Goal: Task Accomplishment & Management: Manage account settings

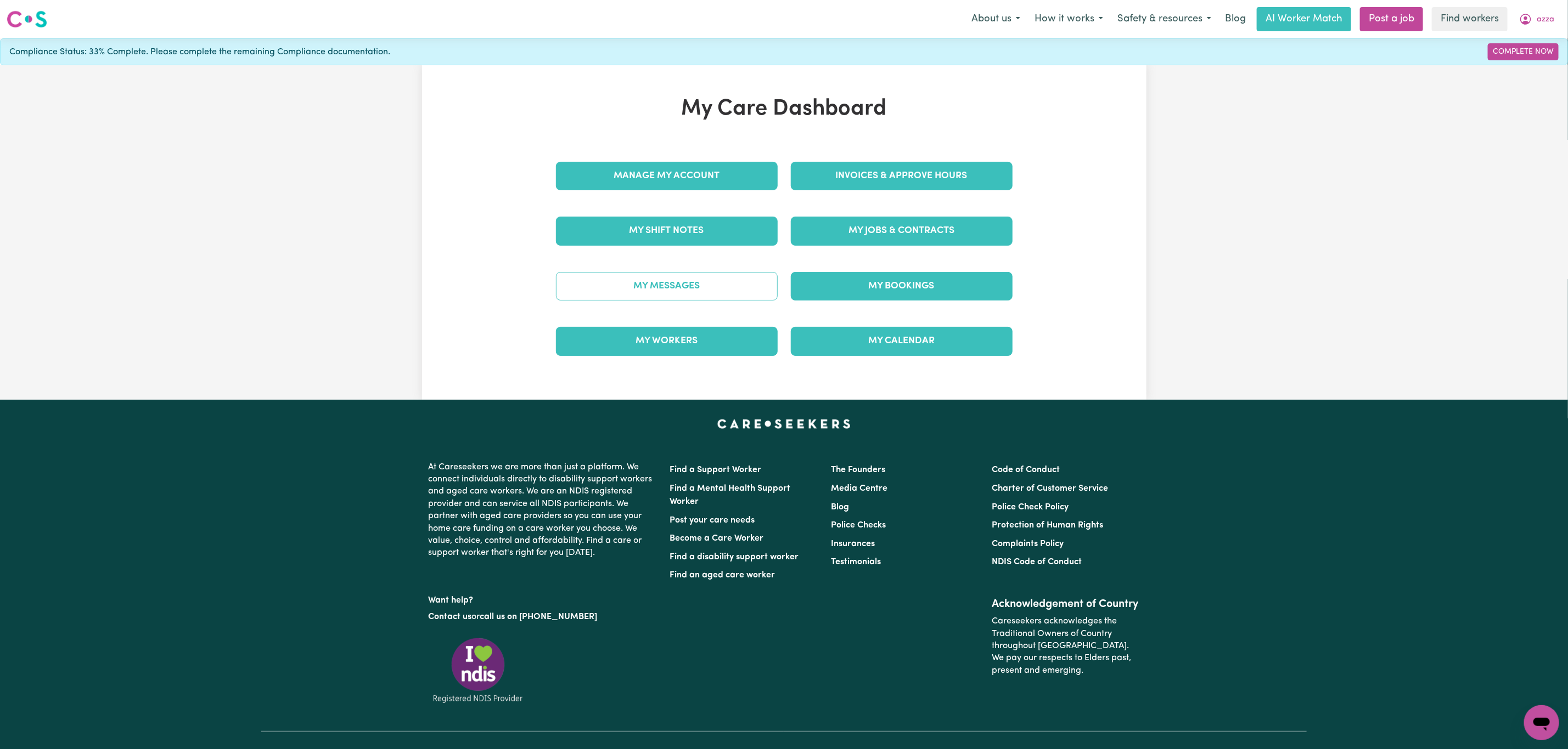
click at [614, 285] on link "My Messages" at bounding box center [667, 287] width 222 height 29
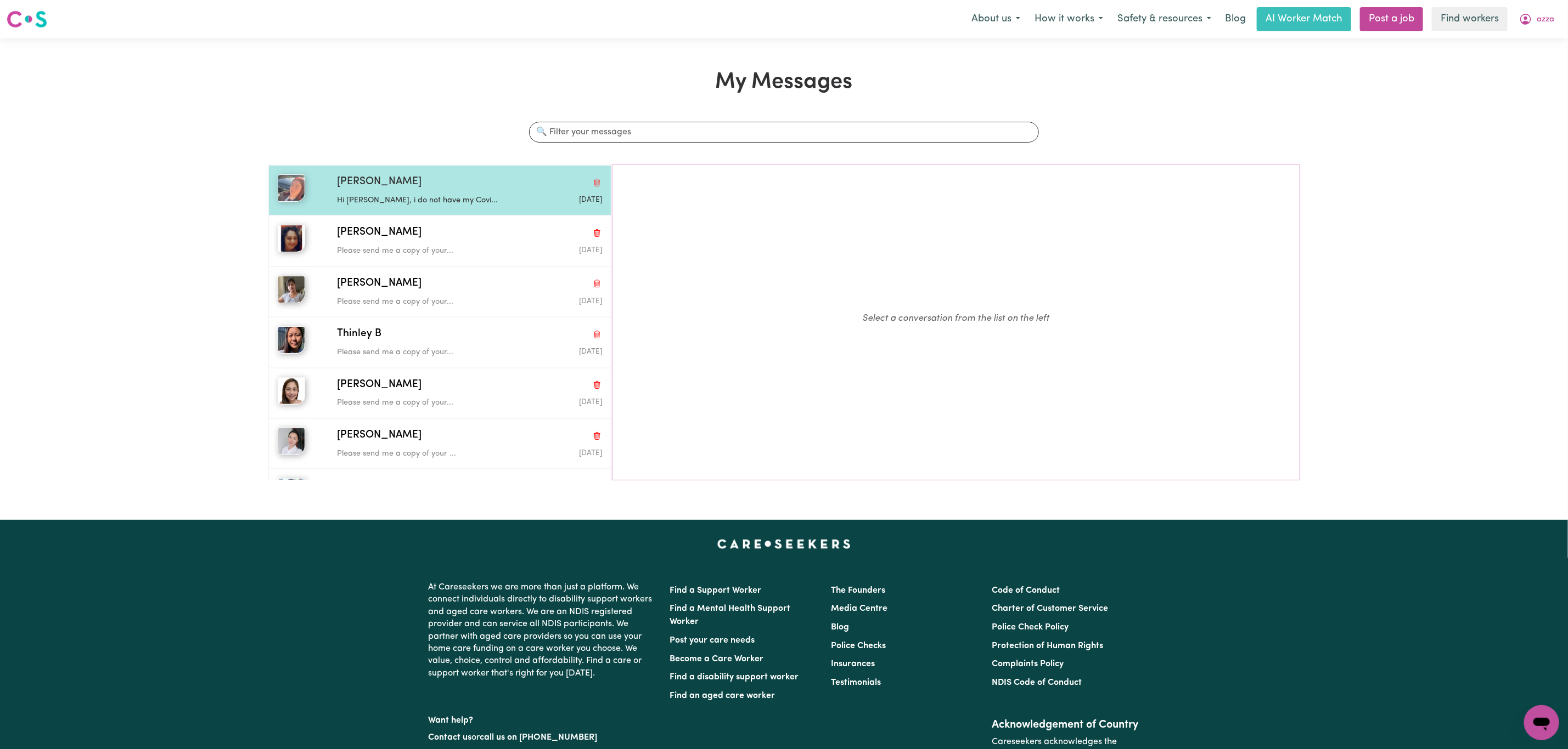
click at [395, 183] on span "[PERSON_NAME]" at bounding box center [379, 182] width 84 height 16
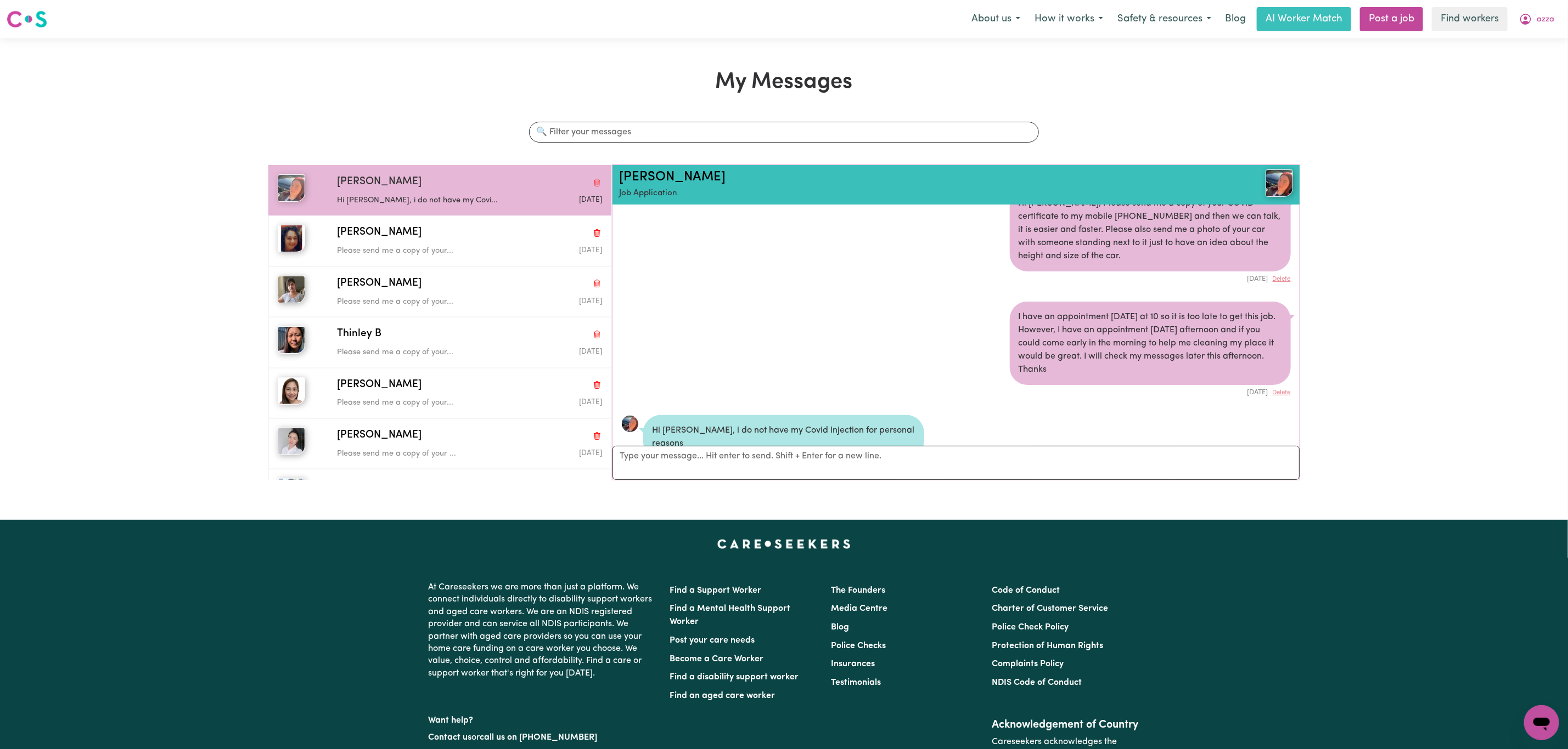
scroll to position [117, 0]
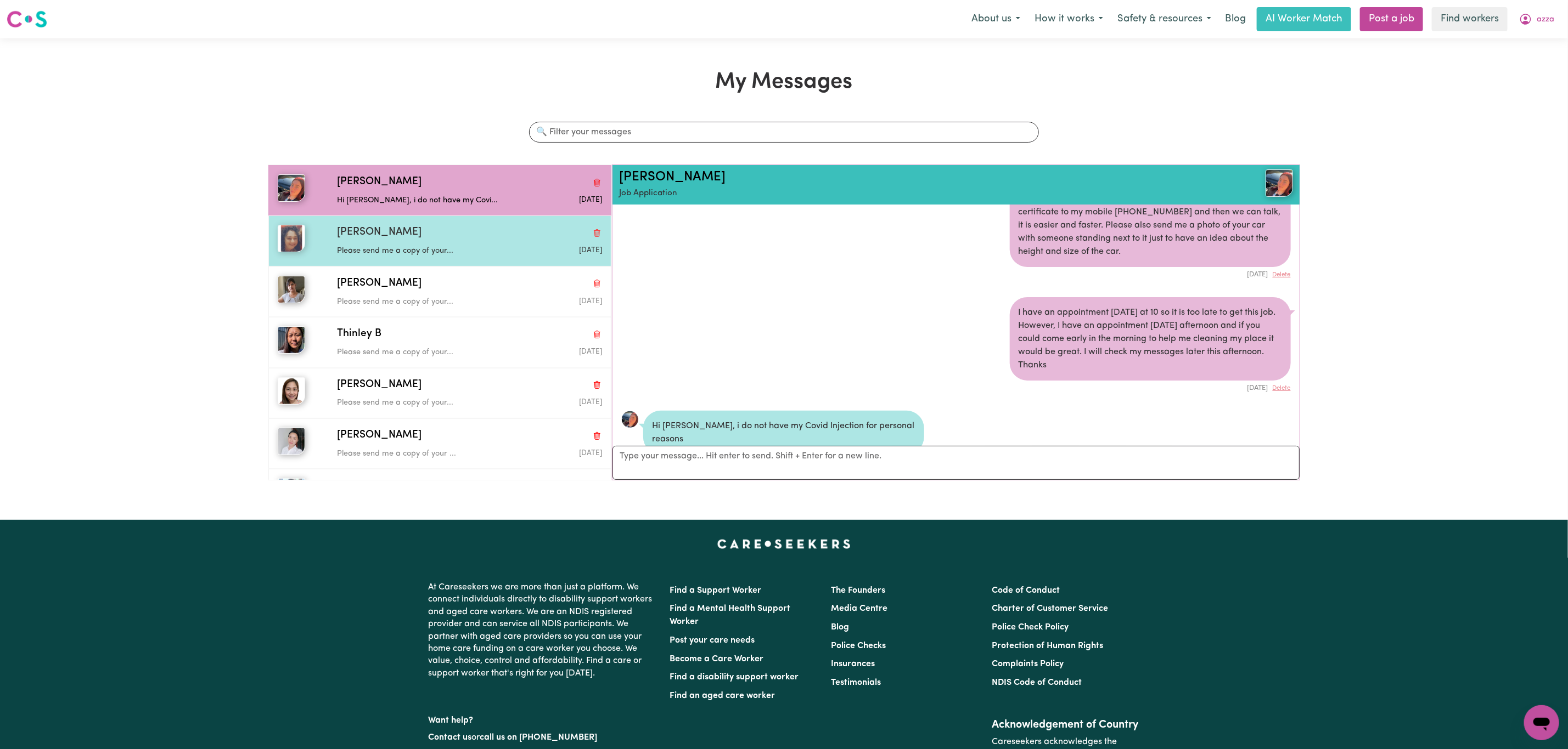
click at [357, 243] on div "Please send me a copy of your..." at bounding box center [425, 249] width 177 height 17
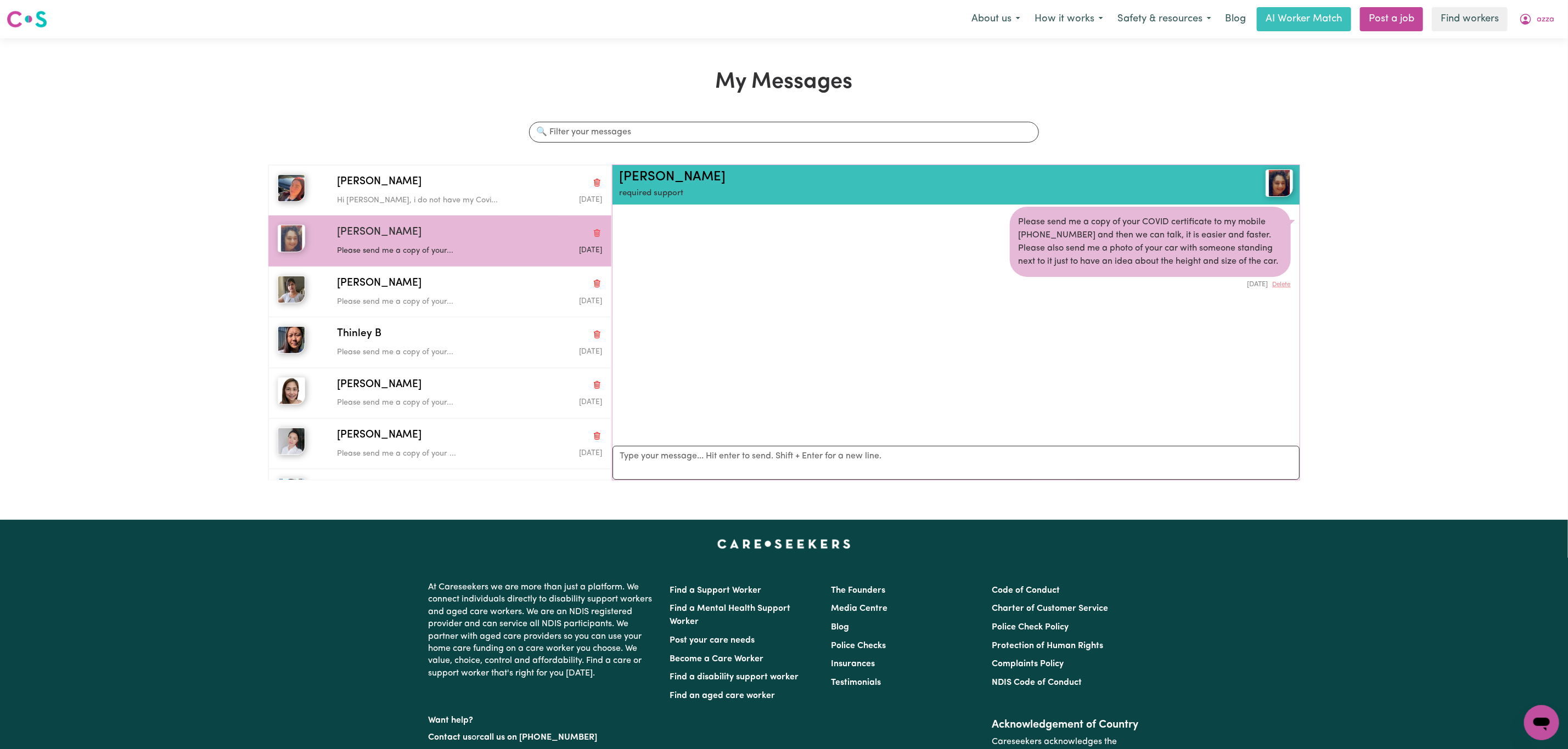
scroll to position [0, 0]
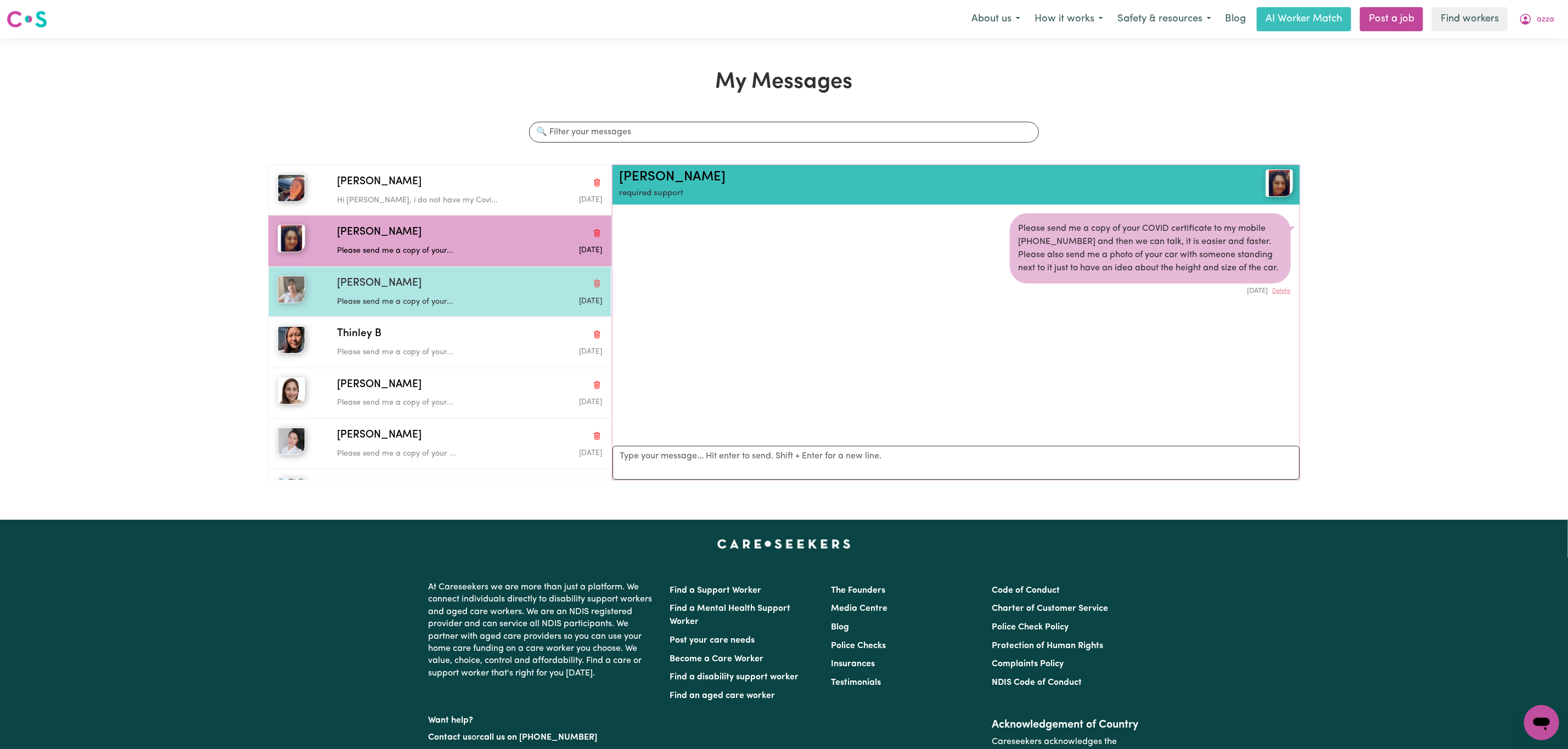
click at [425, 289] on div "[PERSON_NAME]" at bounding box center [469, 284] width 265 height 16
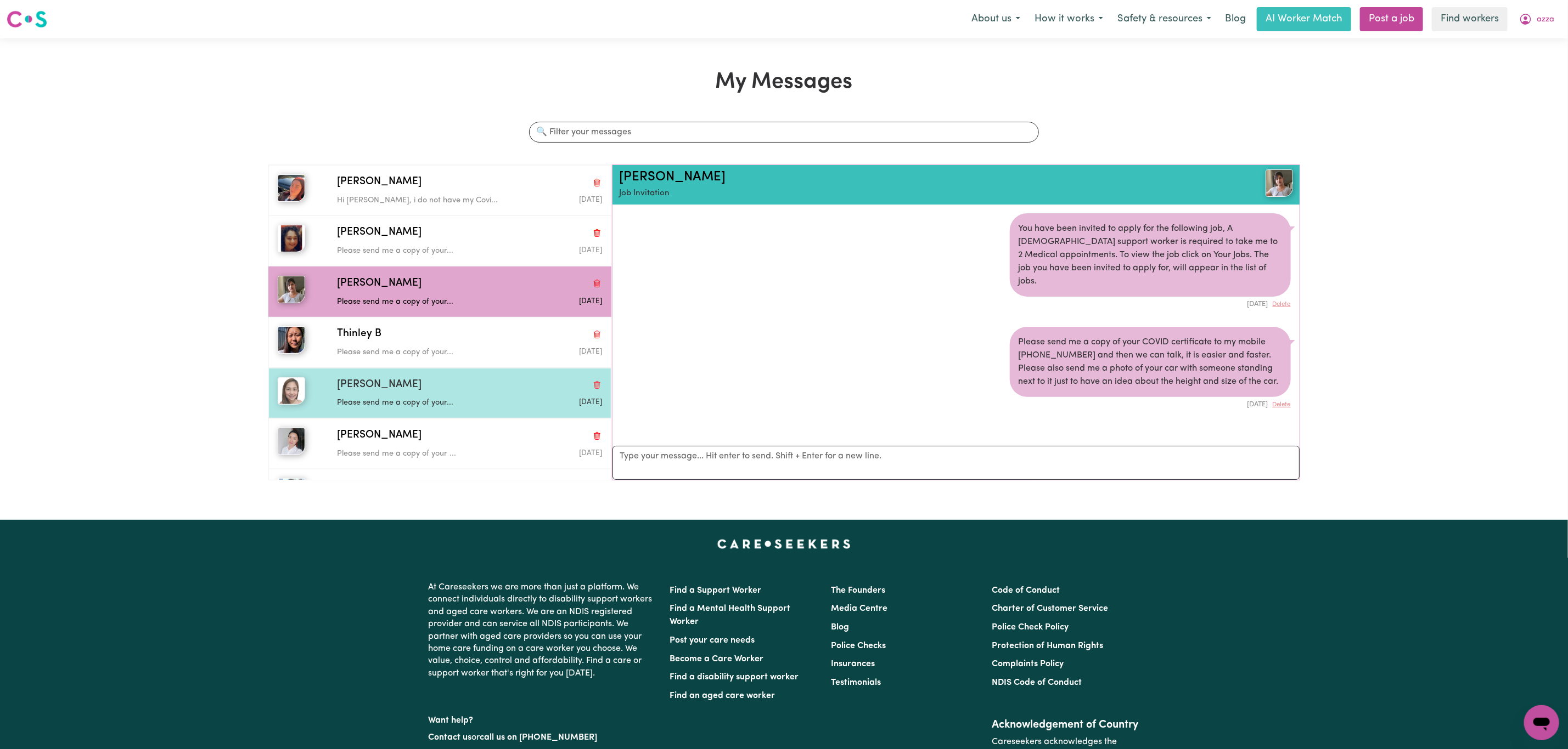
click at [447, 378] on div "[PERSON_NAME] Please send me a copy of your... [DATE]" at bounding box center [440, 393] width 343 height 51
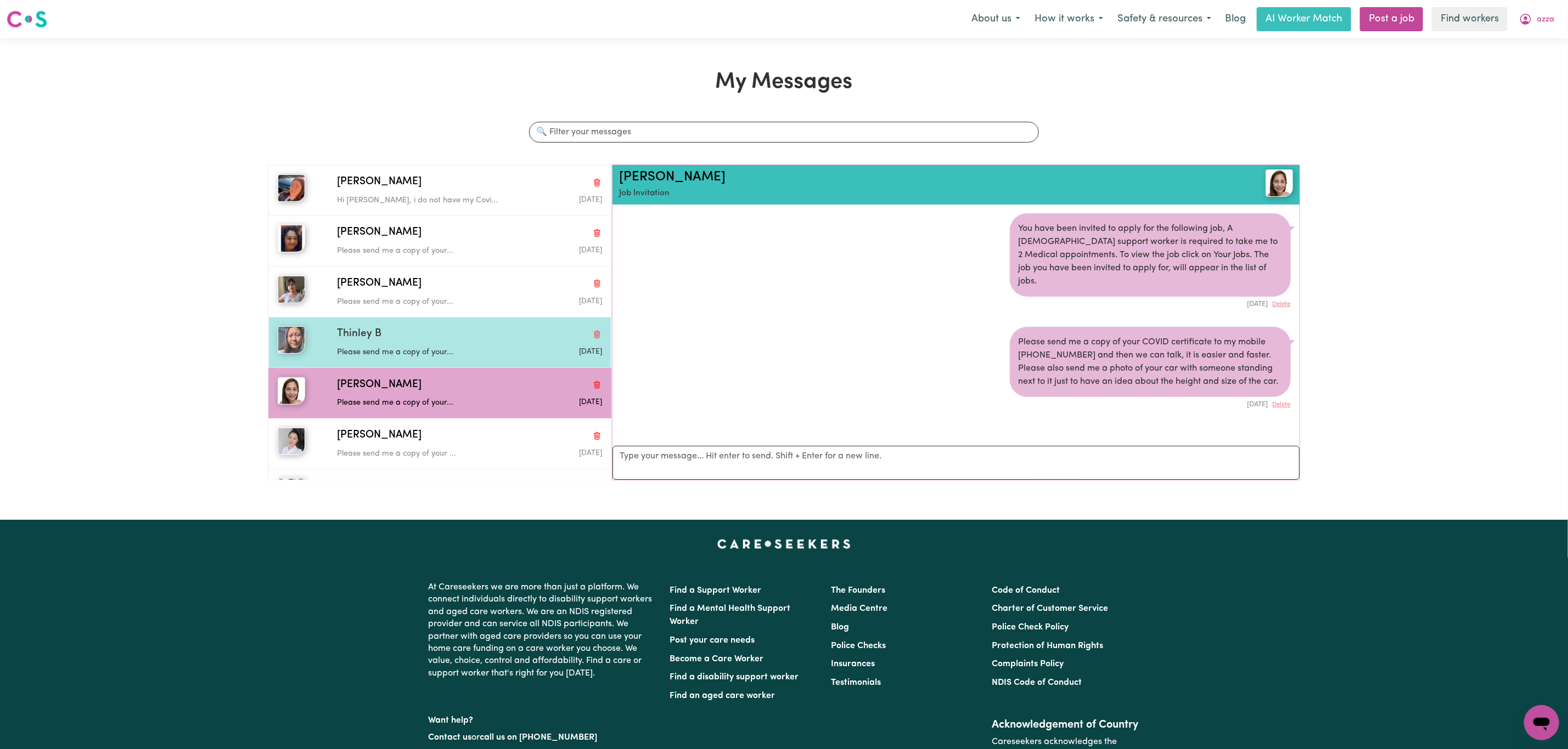
click at [377, 340] on span "Thinley B" at bounding box center [359, 334] width 45 height 16
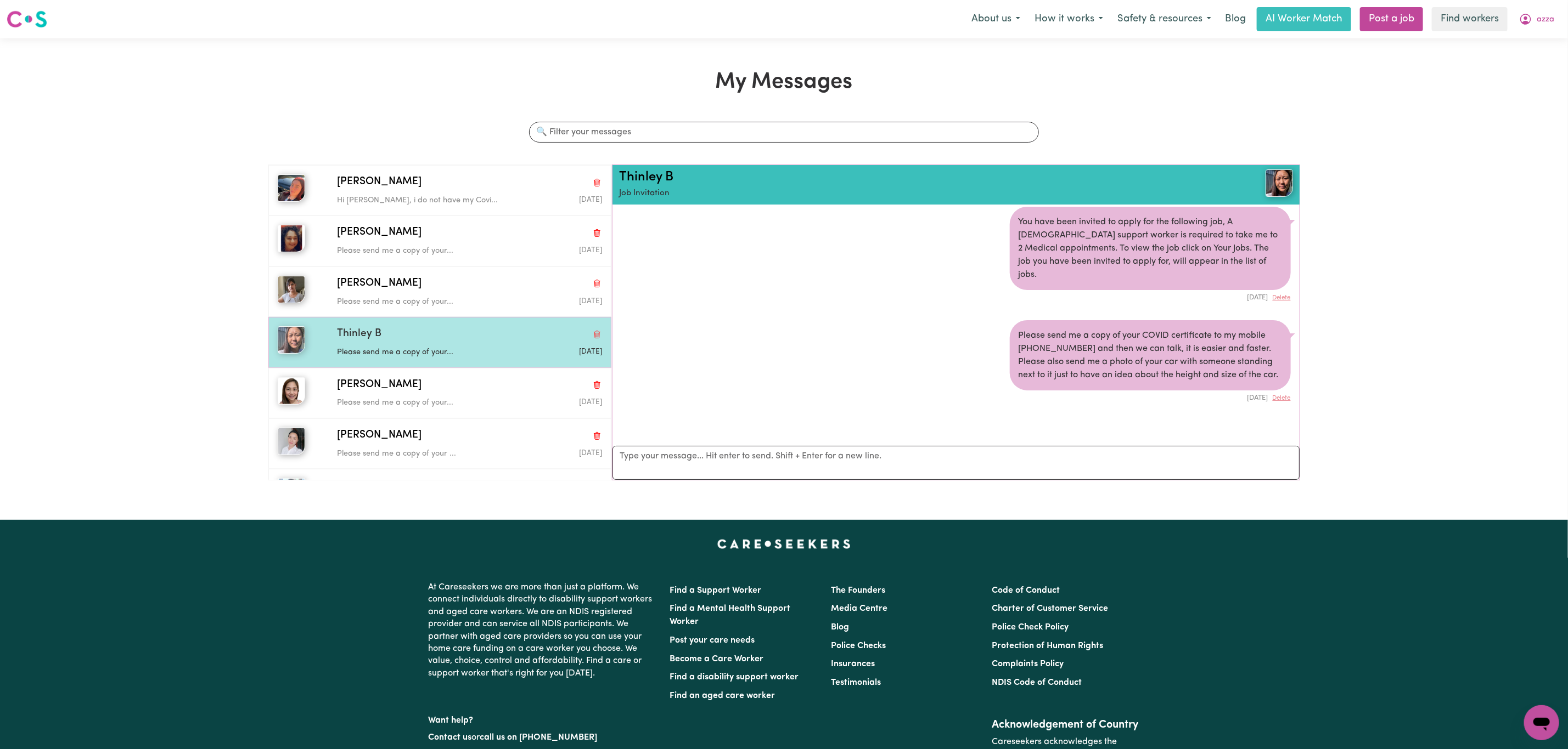
scroll to position [43, 0]
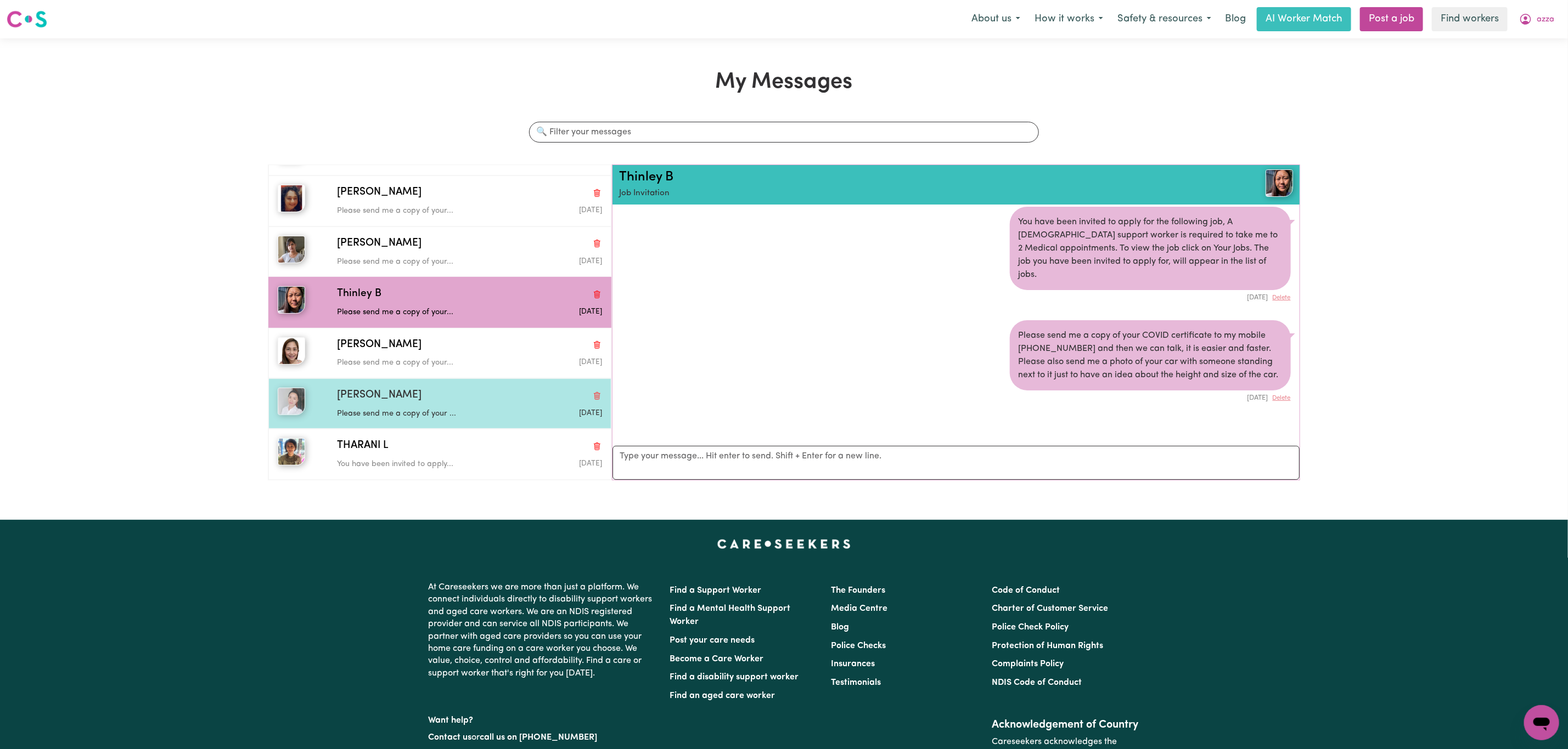
click at [427, 390] on div "[PERSON_NAME]" at bounding box center [469, 396] width 265 height 16
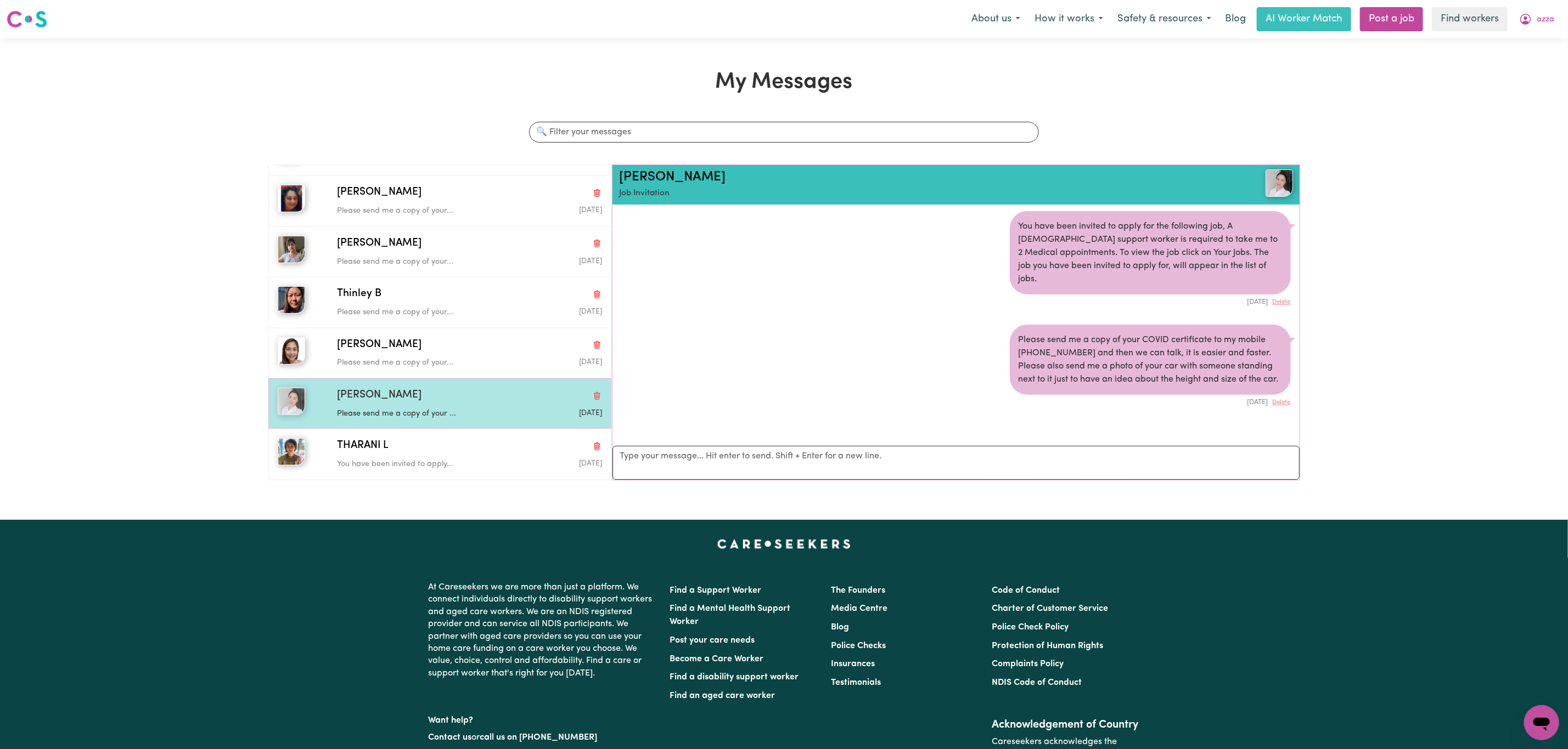
scroll to position [0, 0]
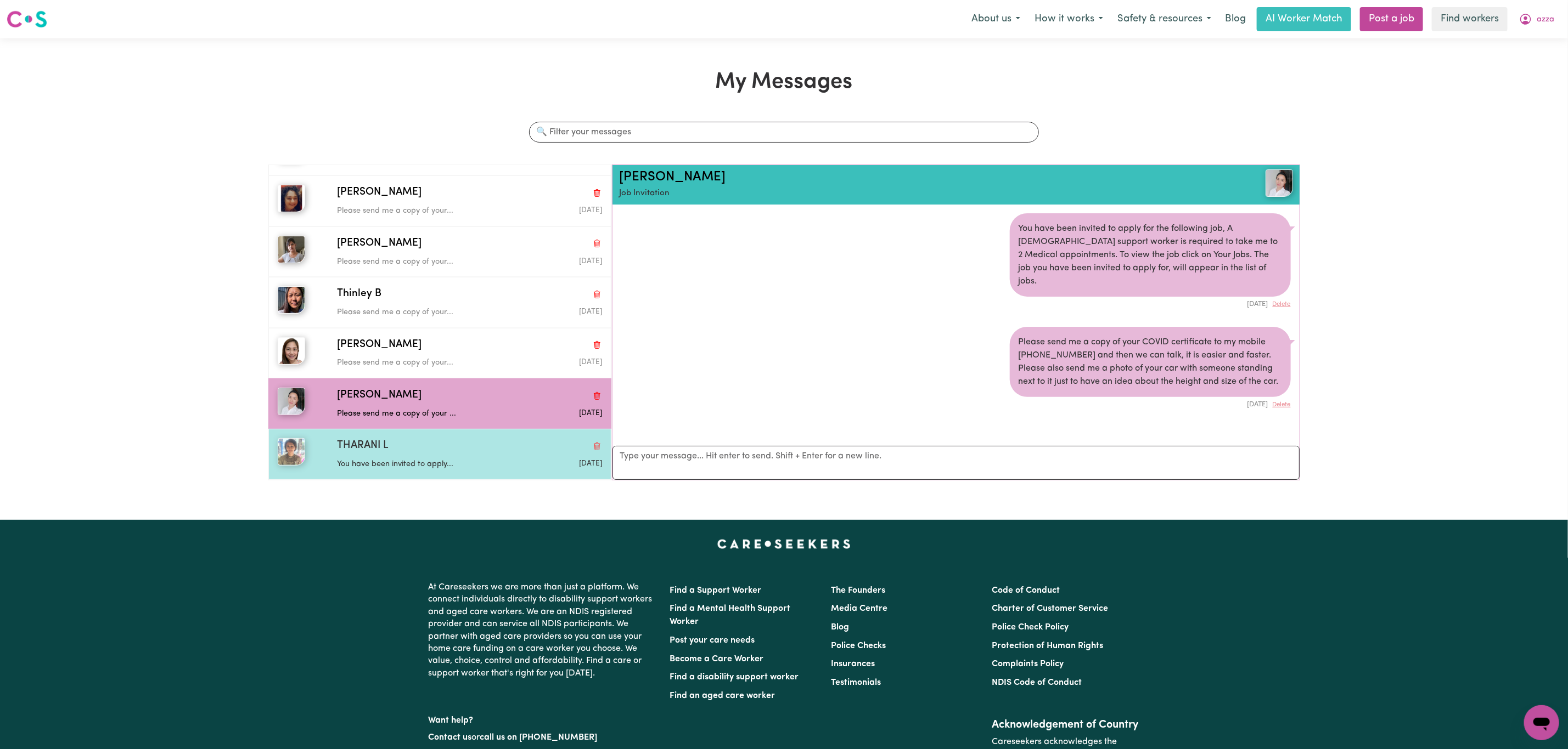
click at [407, 451] on div "THARANI L" at bounding box center [469, 446] width 265 height 16
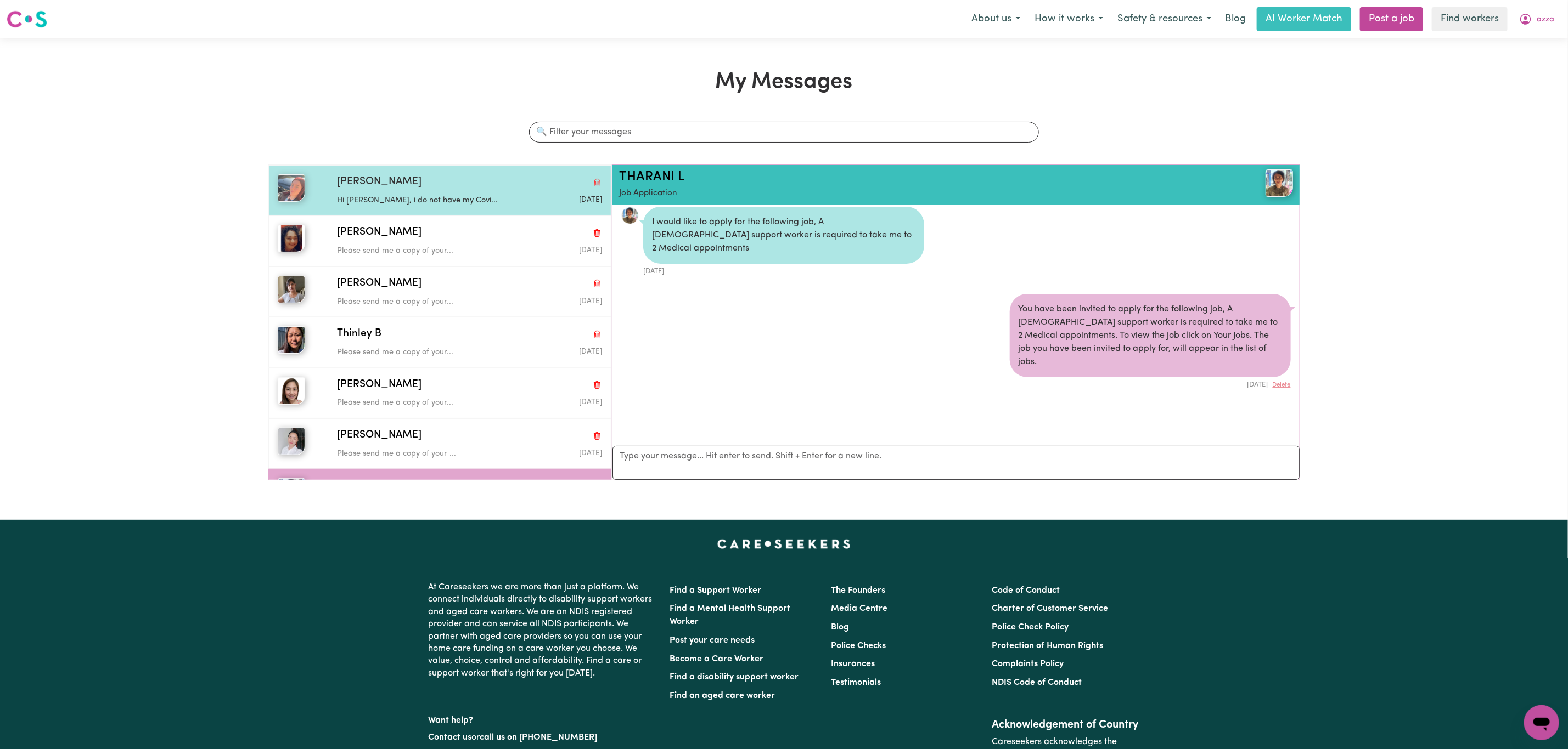
click at [424, 202] on p "Hi [PERSON_NAME], i do not have my Covi..." at bounding box center [425, 201] width 177 height 12
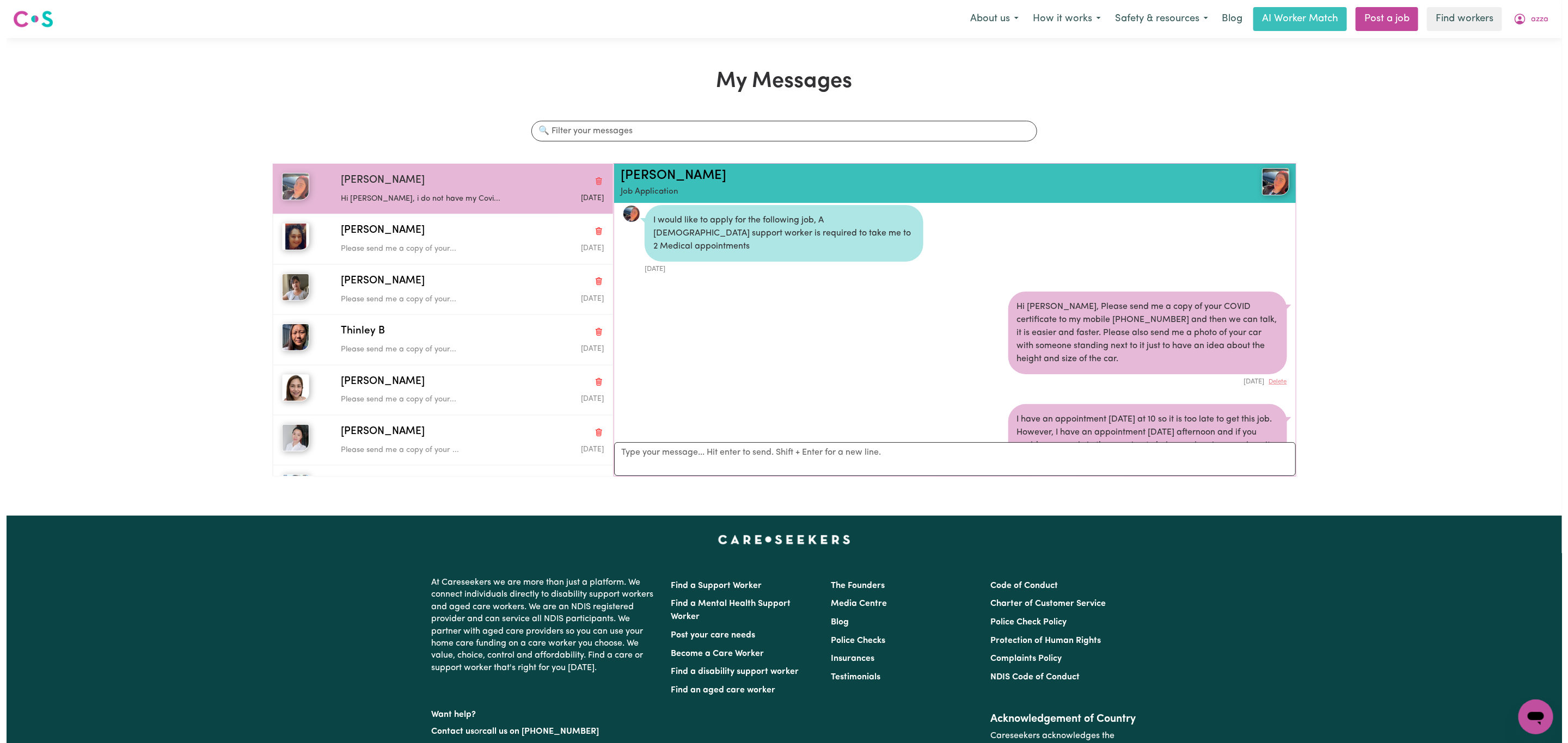
scroll to position [117, 0]
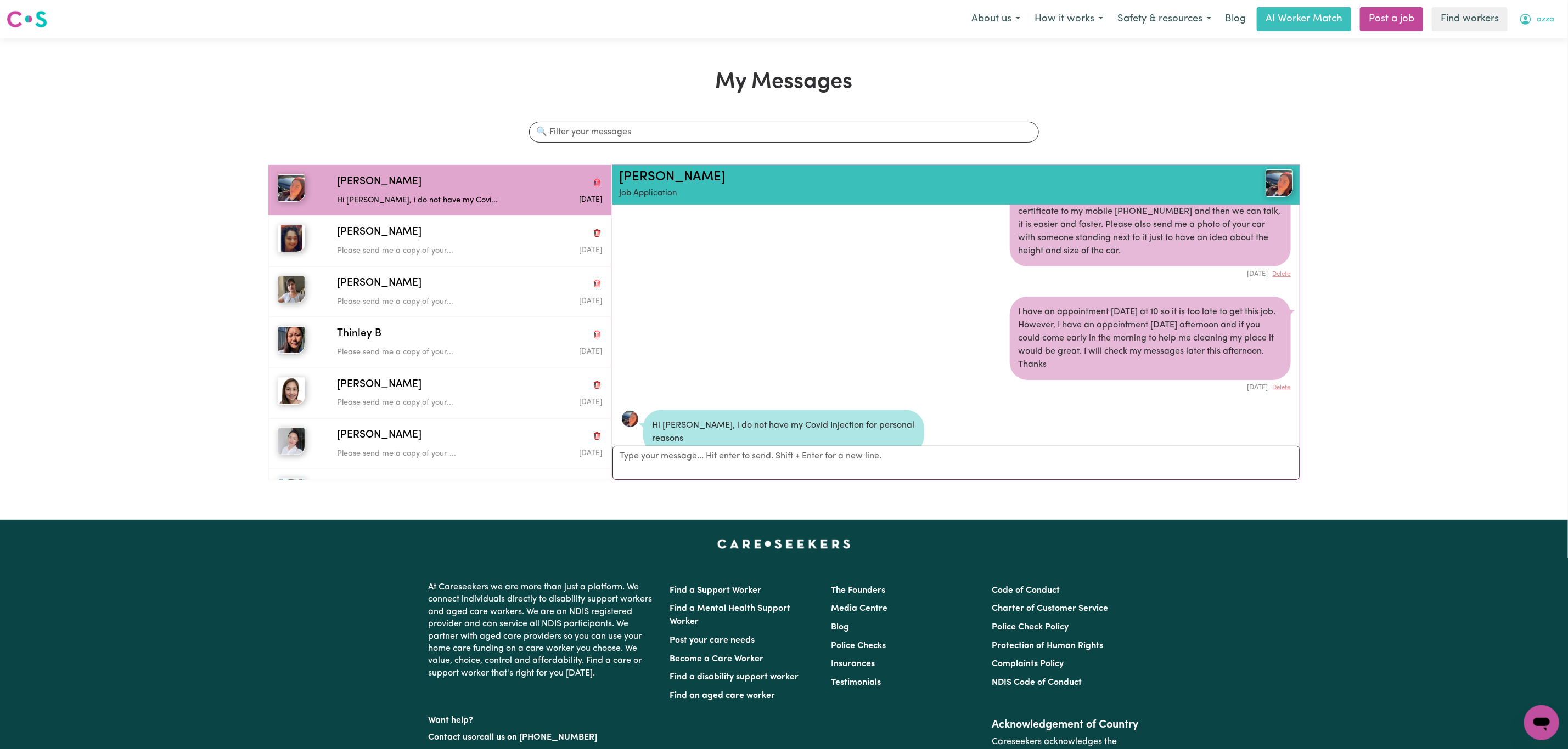
click at [1530, 24] on icon "My Account" at bounding box center [1526, 19] width 13 height 13
click at [1518, 45] on link "My Dashboard" at bounding box center [1517, 42] width 86 height 20
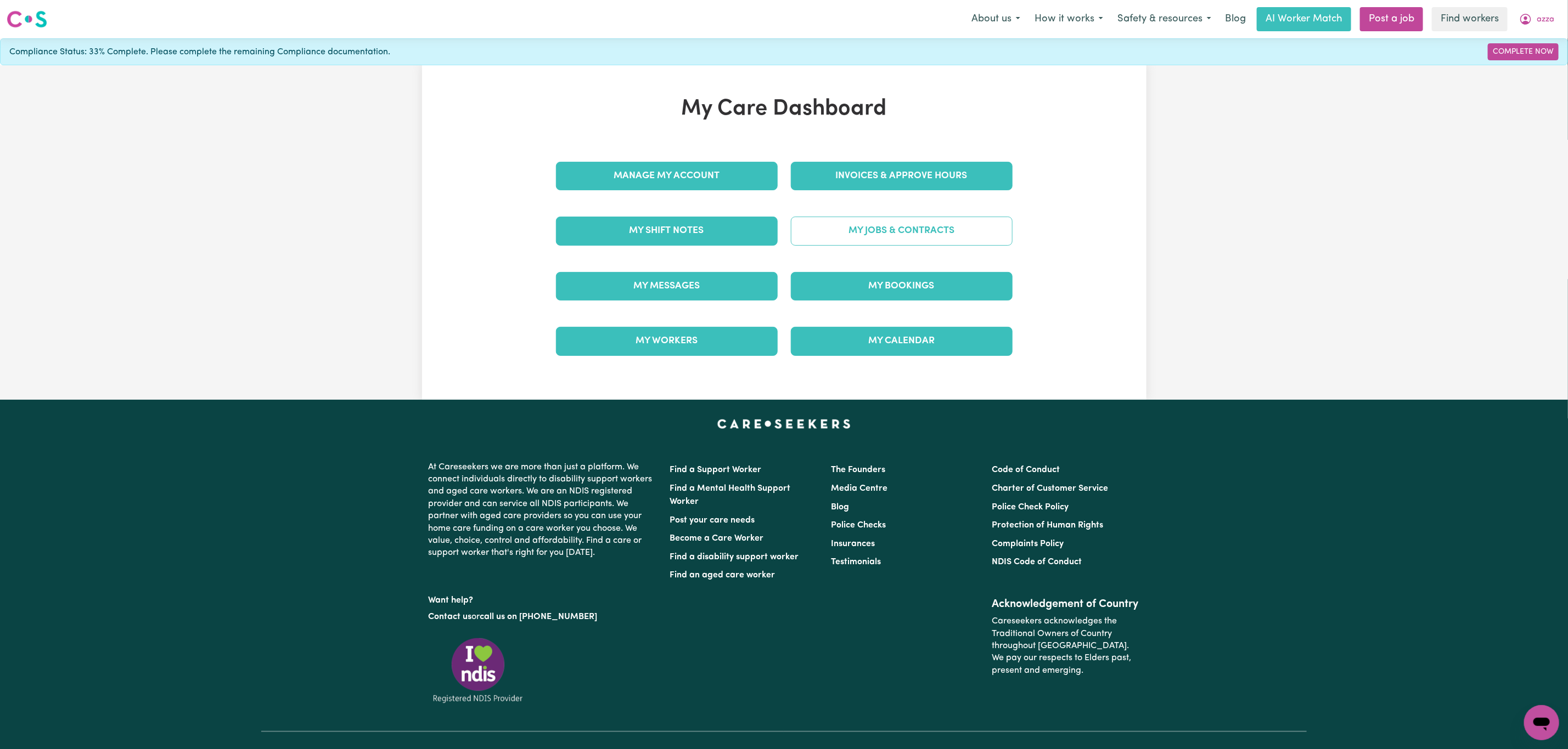
click at [868, 234] on link "My Jobs & Contracts" at bounding box center [902, 231] width 222 height 29
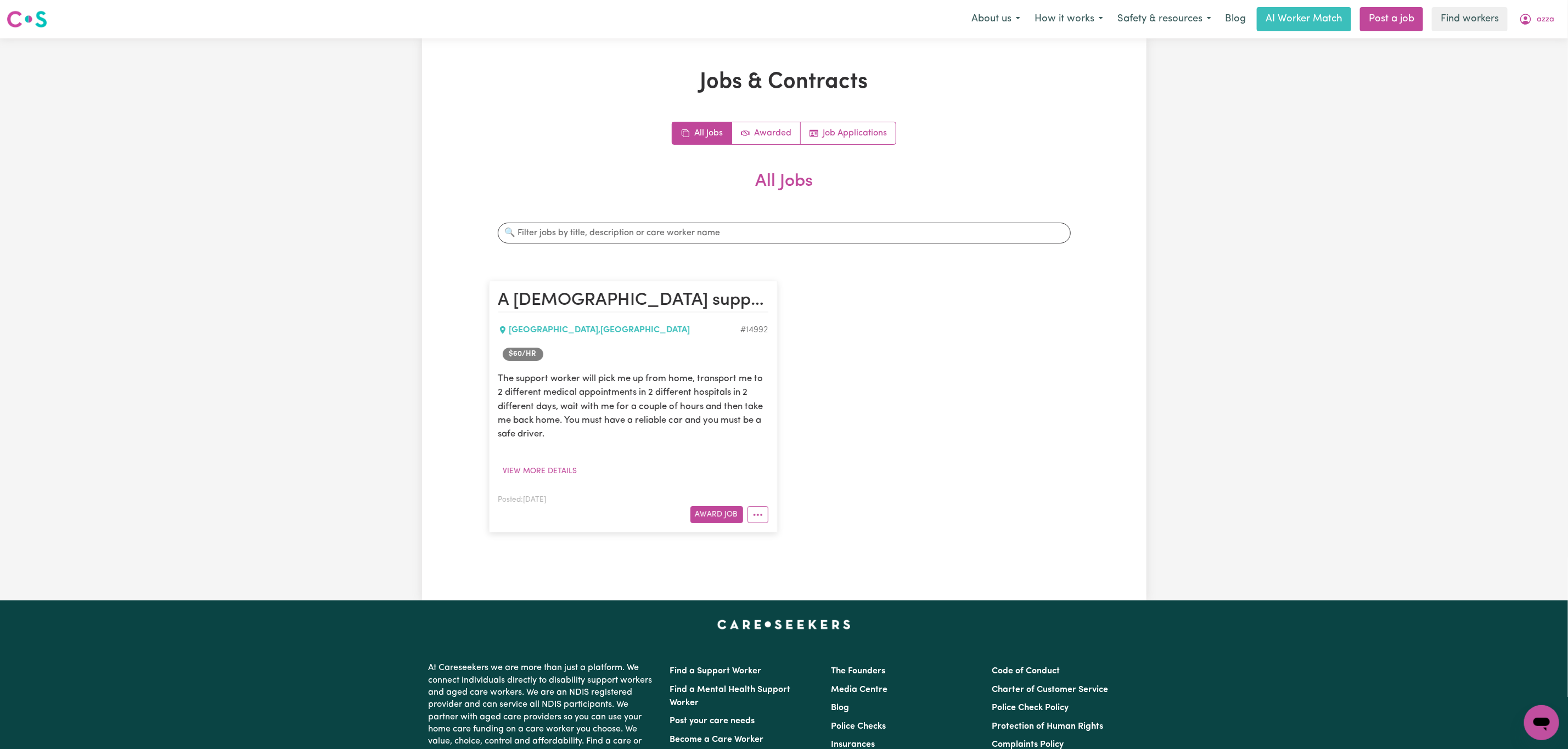
click at [563, 461] on div "The support worker will pick me up from home, transport me to 2 different medic…" at bounding box center [633, 426] width 270 height 108
click at [561, 466] on button "View more details" at bounding box center [540, 472] width 84 height 17
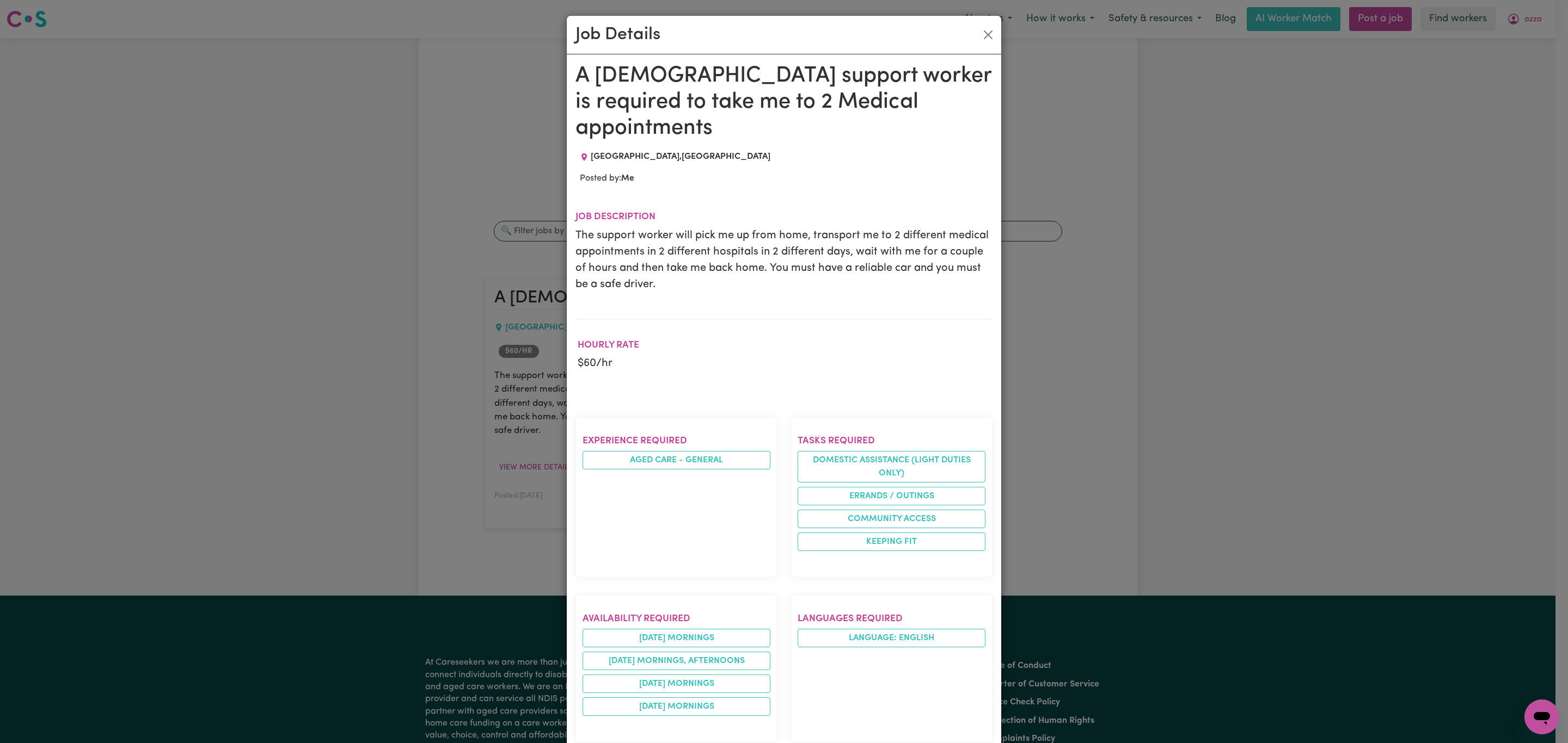
click at [1533, 29] on div "Job Details A [DEMOGRAPHIC_DATA] support worker is required to take me to 2 Med…" at bounding box center [784, 372] width 1568 height 743
click at [987, 35] on button "Close" at bounding box center [988, 35] width 17 height 17
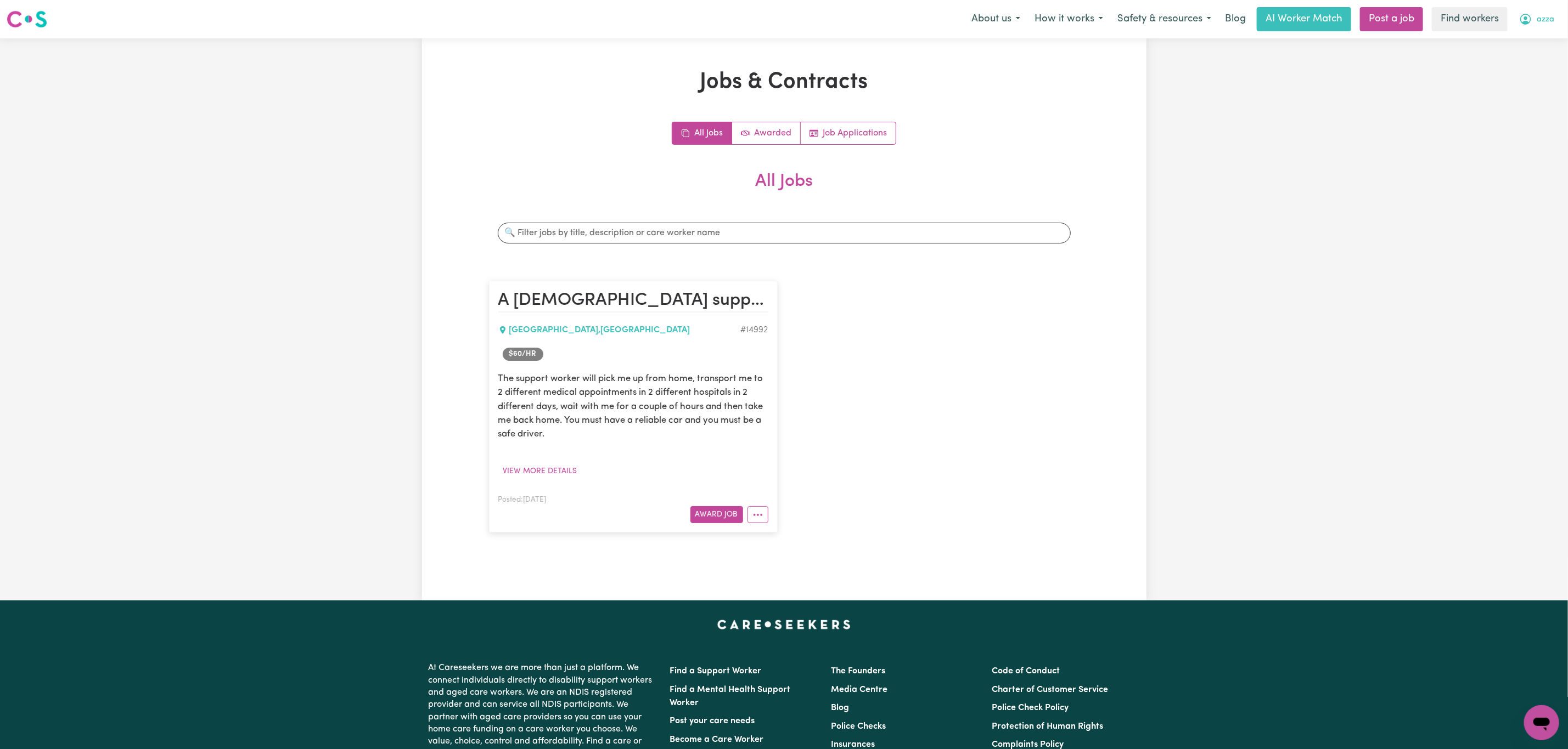
click at [1558, 20] on button "azza" at bounding box center [1536, 19] width 49 height 23
click at [1541, 39] on link "My Dashboard" at bounding box center [1517, 42] width 86 height 20
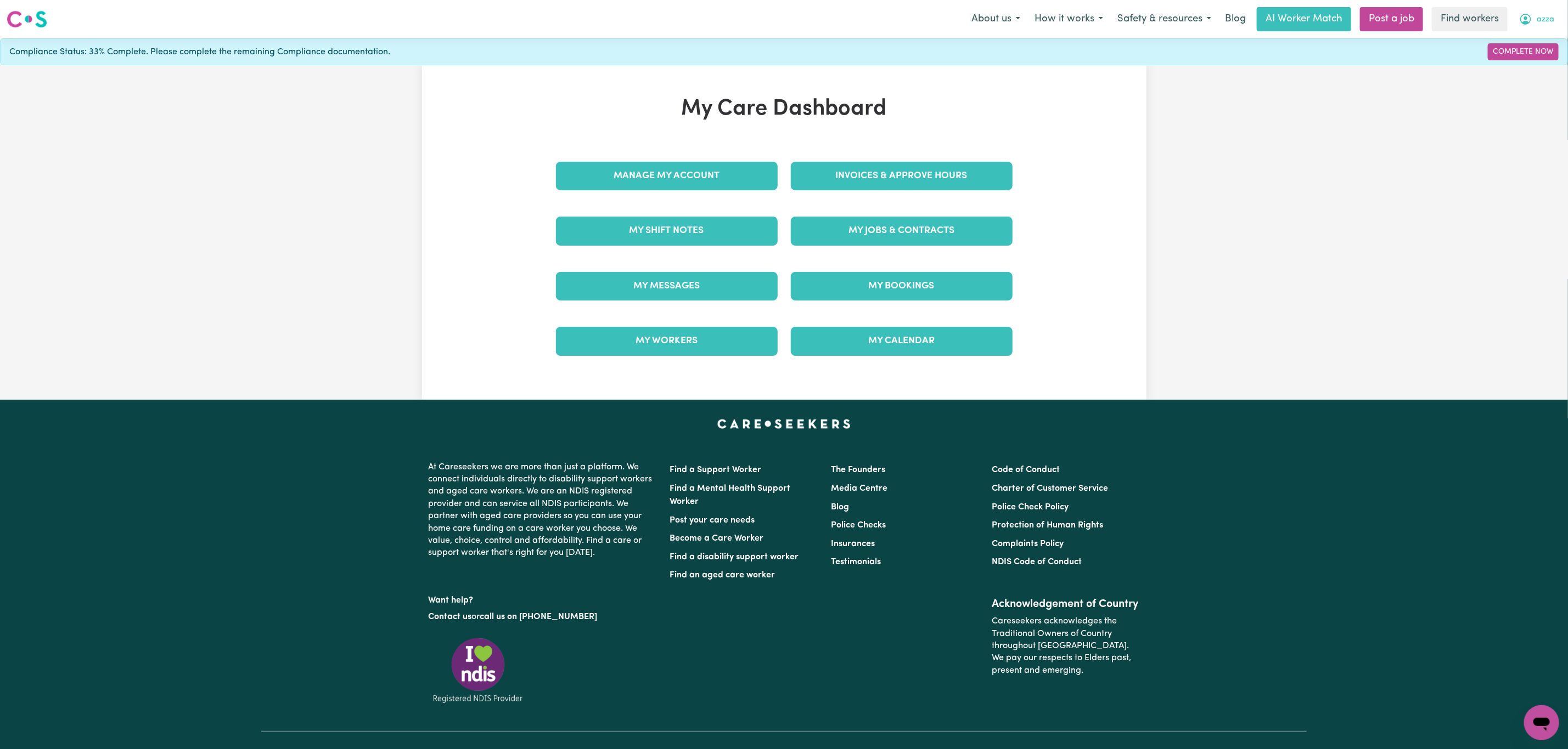
click at [1543, 18] on span "azza" at bounding box center [1545, 20] width 17 height 12
click at [1519, 55] on link "Logout" at bounding box center [1517, 62] width 86 height 20
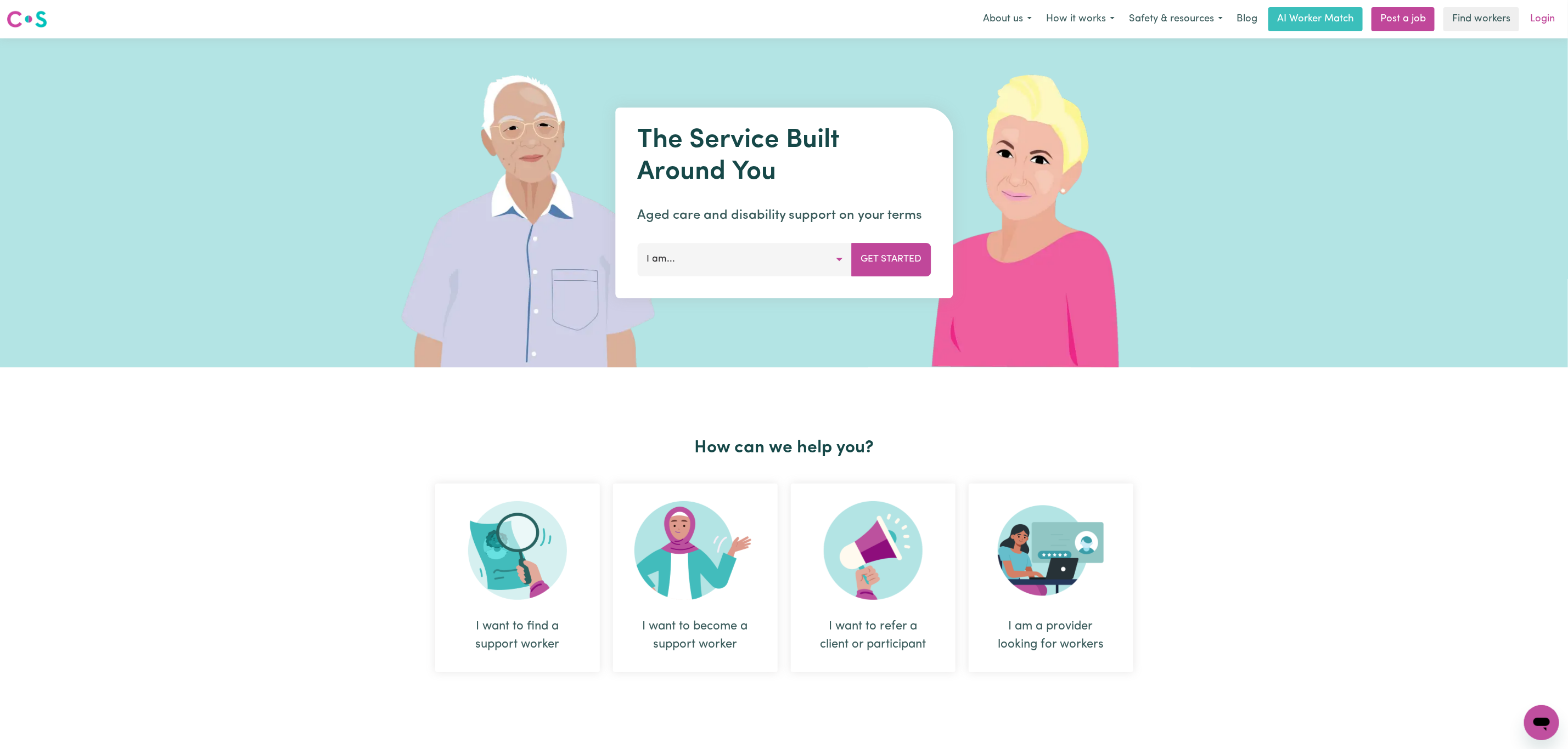
click at [1539, 23] on link "Login" at bounding box center [1542, 19] width 38 height 24
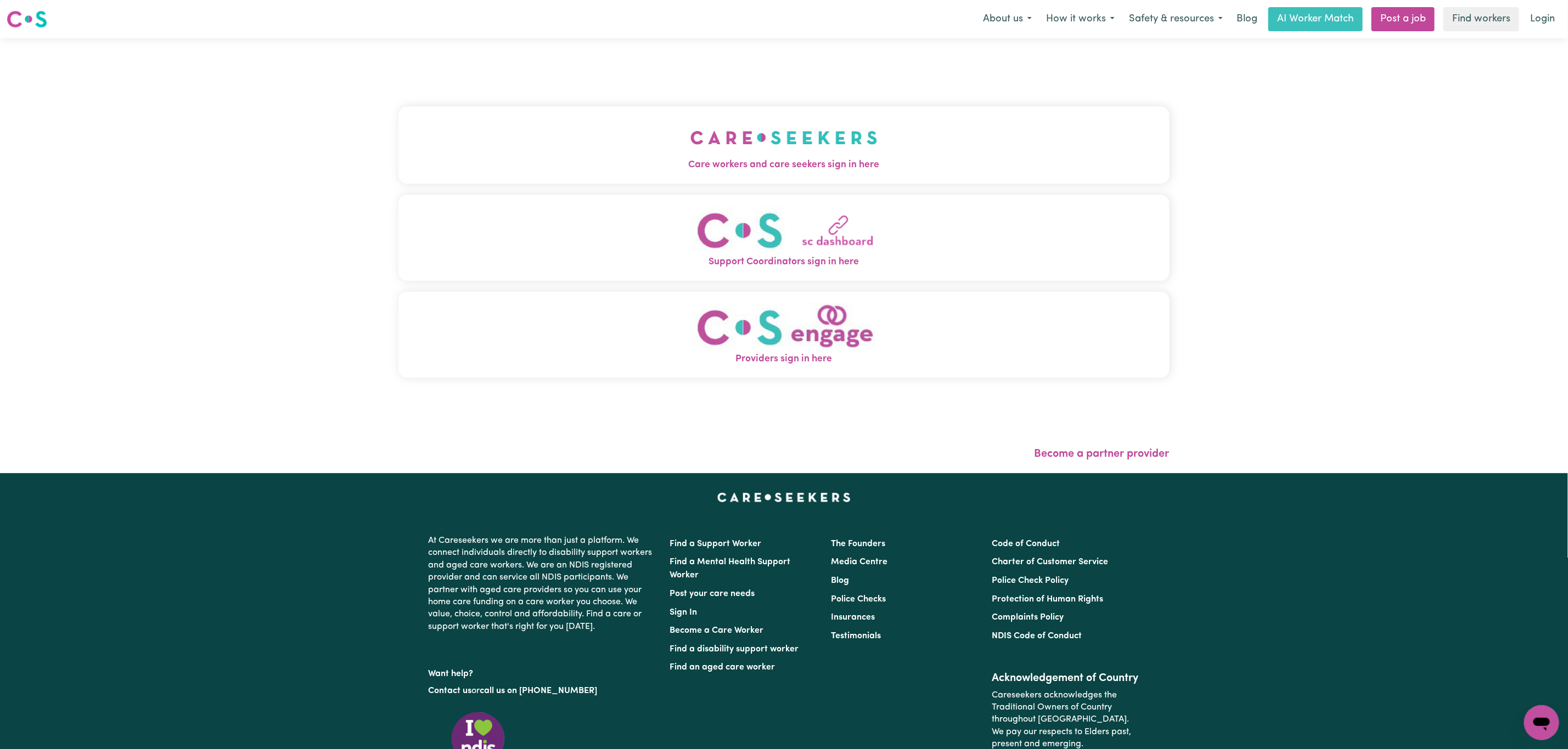
click at [658, 170] on span "Care workers and care seekers sign in here" at bounding box center [784, 165] width 771 height 14
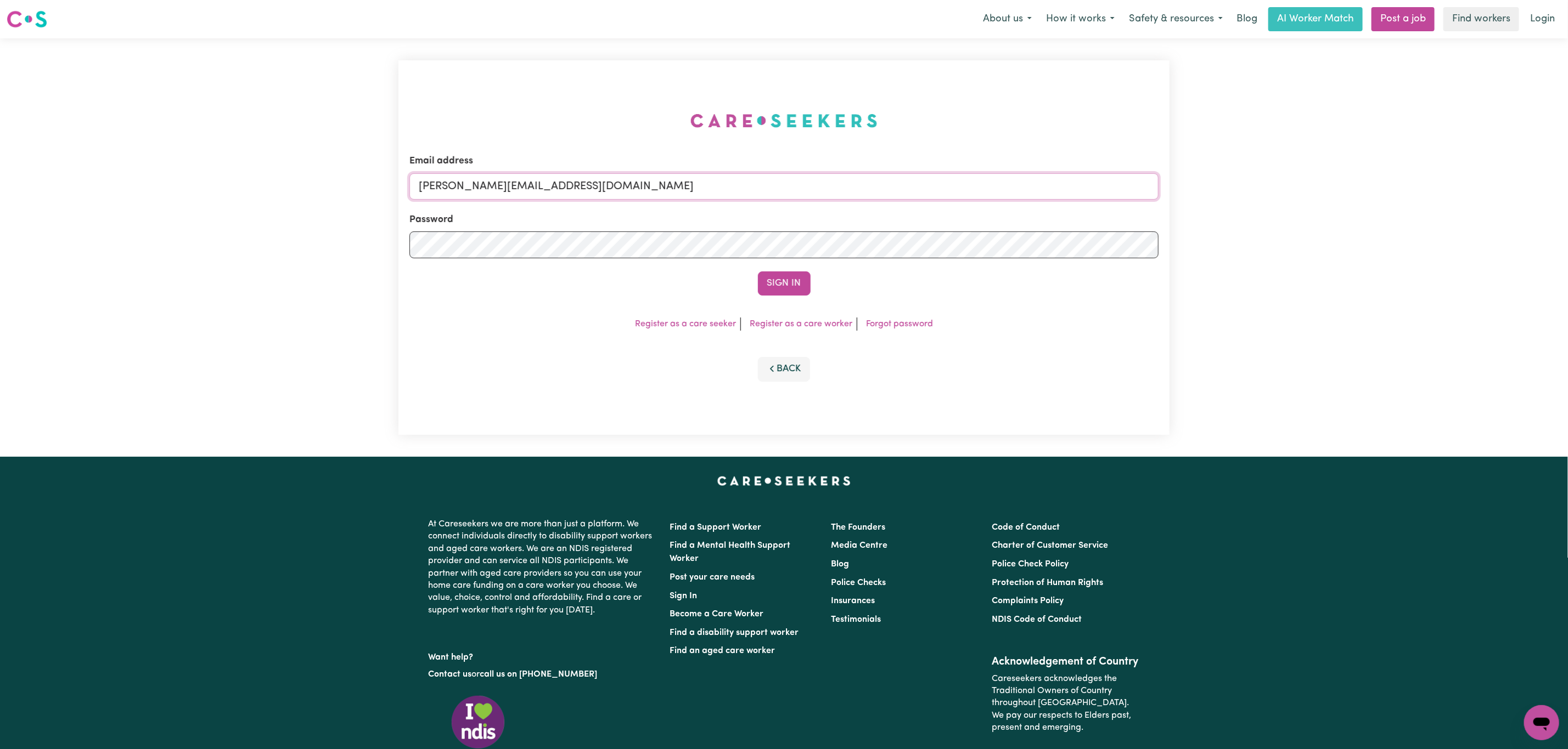
drag, startPoint x: 505, startPoint y: 180, endPoint x: 521, endPoint y: 197, distance: 23.3
click at [505, 180] on input "[PERSON_NAME][EMAIL_ADDRESS][DOMAIN_NAME]" at bounding box center [784, 186] width 749 height 27
drag, startPoint x: 476, startPoint y: 190, endPoint x: 823, endPoint y: 193, distance: 347.0
click at [823, 193] on input "[EMAIL_ADDRESS][PERSON_NAME][DOMAIN_NAME]" at bounding box center [784, 186] width 749 height 27
type input "superuser~[EMAIL_ADDRESS][DOMAIN_NAME]"
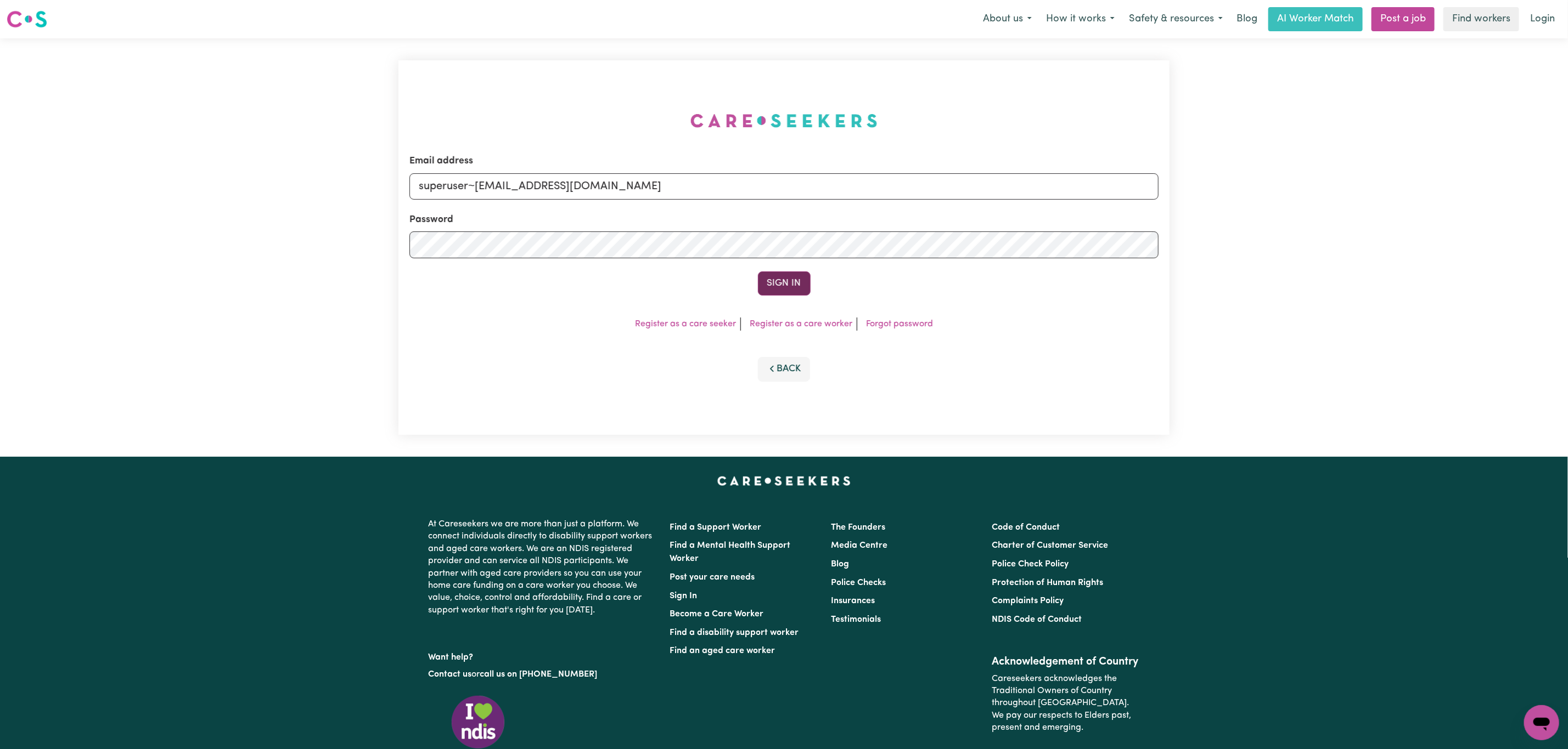
click at [794, 292] on button "Sign In" at bounding box center [784, 284] width 52 height 24
